Goal: Task Accomplishment & Management: Use online tool/utility

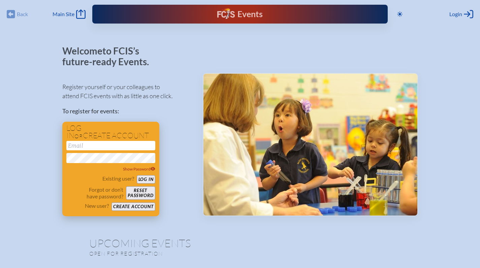
type input "[EMAIL_ADDRESS][DOMAIN_NAME]"
click at [153, 177] on button "Log in" at bounding box center [146, 179] width 19 height 8
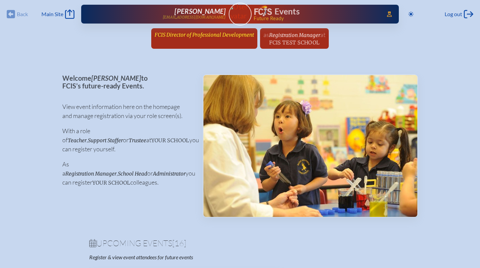
click at [205, 37] on span "FCIS Director of Professional Development" at bounding box center [204, 35] width 99 height 6
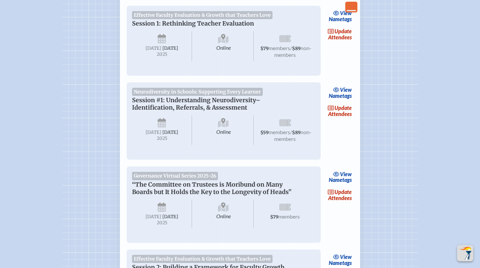
scroll to position [227, 0]
click at [344, 202] on link "update Attendees" at bounding box center [340, 194] width 28 height 15
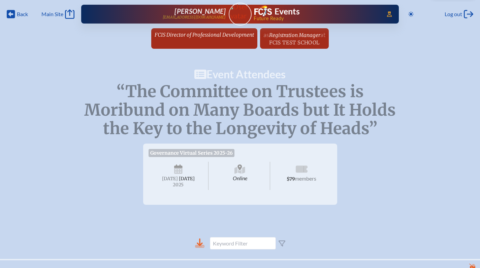
click at [203, 246] on icon at bounding box center [200, 243] width 6 height 8
